Goal: Transaction & Acquisition: Download file/media

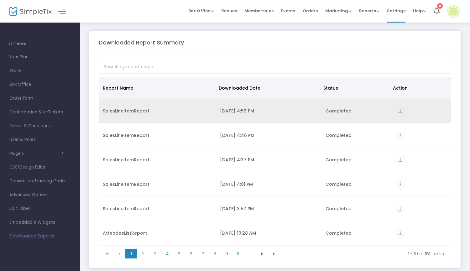
click at [396, 111] on icon "vertical_align_bottom" at bounding box center [400, 111] width 8 height 8
click at [397, 113] on icon "vertical_align_bottom" at bounding box center [400, 111] width 8 height 8
click at [399, 110] on icon "vertical_align_bottom" at bounding box center [400, 111] width 8 height 8
